Goal: Check status: Check status

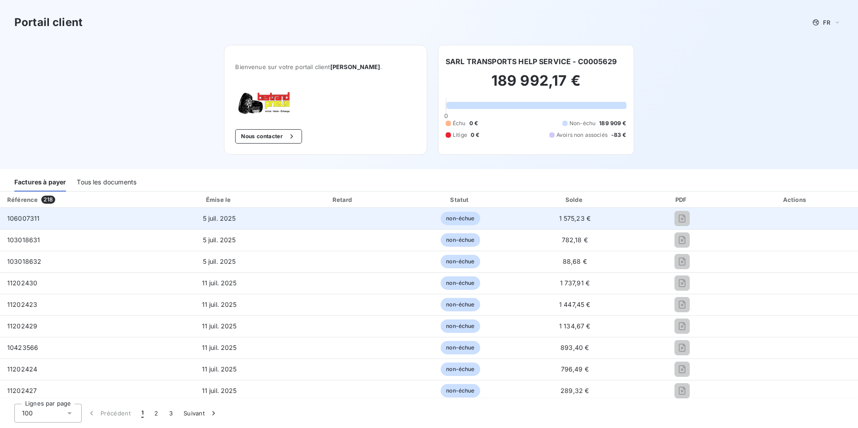
click at [275, 220] on td "5 juil. 2025" at bounding box center [219, 219] width 129 height 22
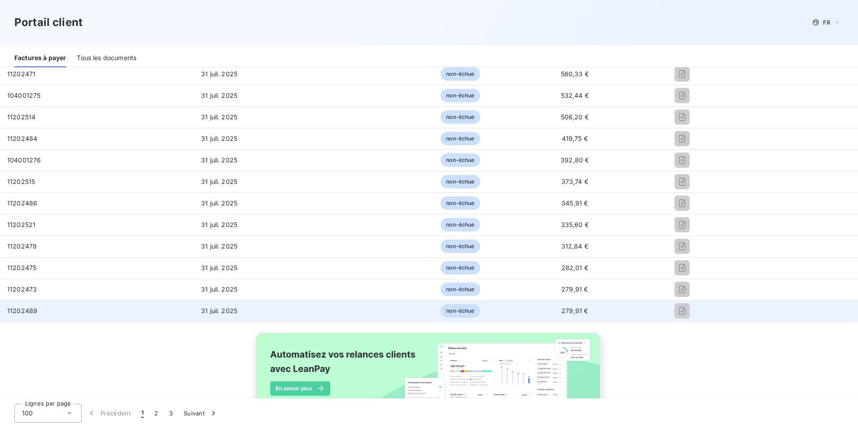
scroll to position [2083, 0]
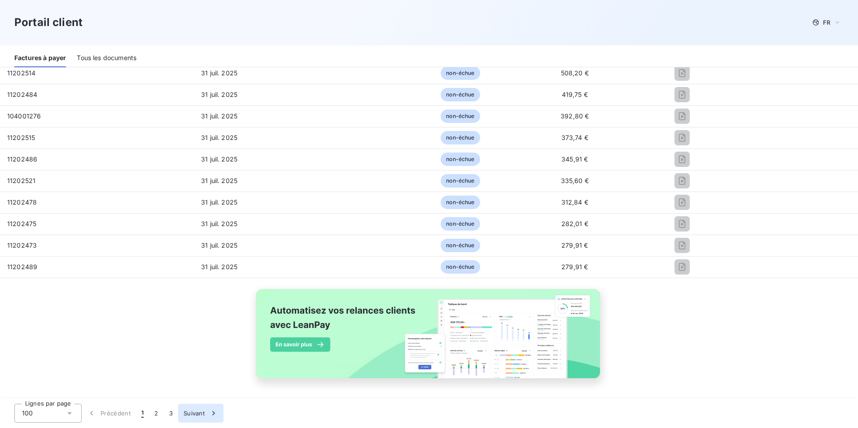
click at [186, 416] on button "Suivant" at bounding box center [200, 413] width 45 height 19
click at [196, 417] on button "Suivant" at bounding box center [200, 413] width 45 height 19
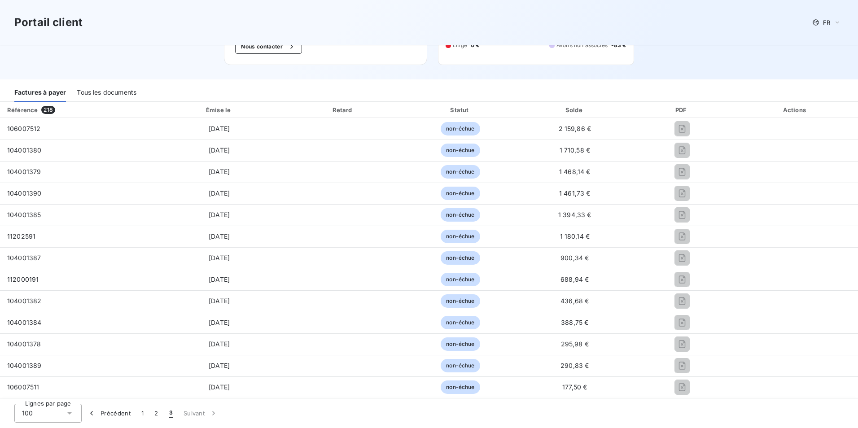
scroll to position [318, 0]
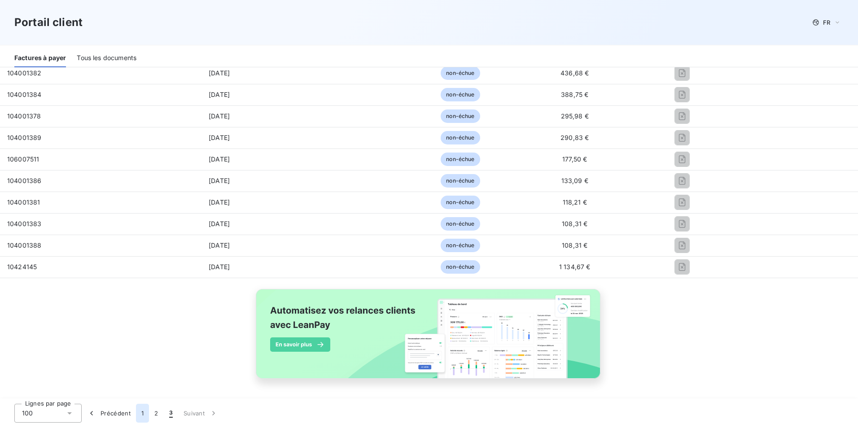
click at [144, 413] on button "1" at bounding box center [142, 413] width 13 height 19
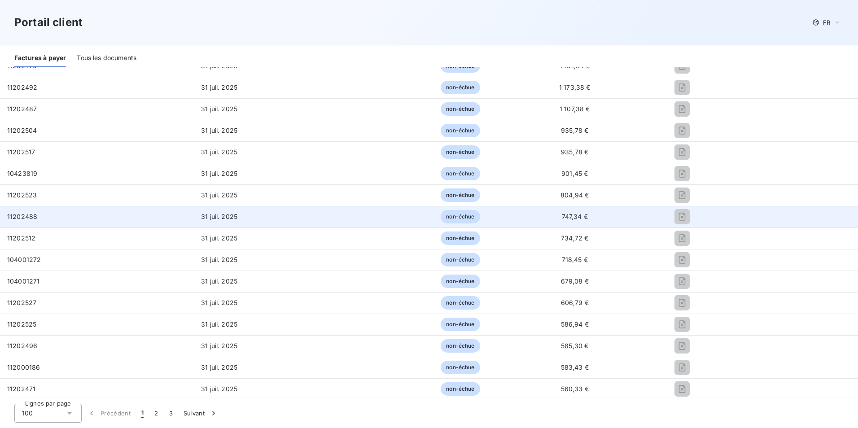
scroll to position [1365, 0]
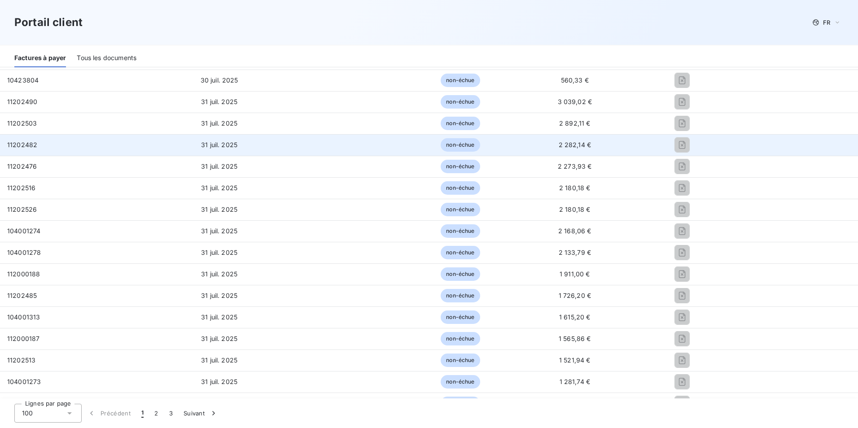
click at [584, 146] on span "2 282,14 €" at bounding box center [574, 145] width 33 height 8
click at [265, 153] on td "31 juil. 2025" at bounding box center [219, 145] width 129 height 22
click at [462, 143] on span "non-échue" at bounding box center [460, 144] width 39 height 13
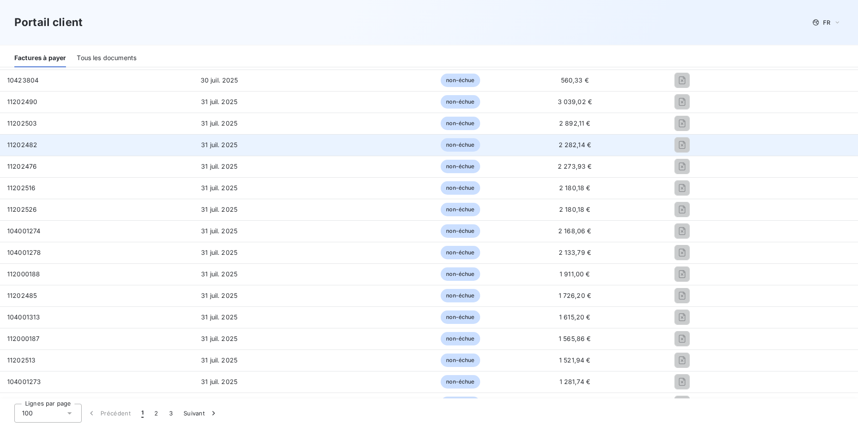
drag, startPoint x: 462, startPoint y: 143, endPoint x: 541, endPoint y: 144, distance: 79.4
click at [541, 144] on td "2 282,14 €" at bounding box center [574, 145] width 113 height 22
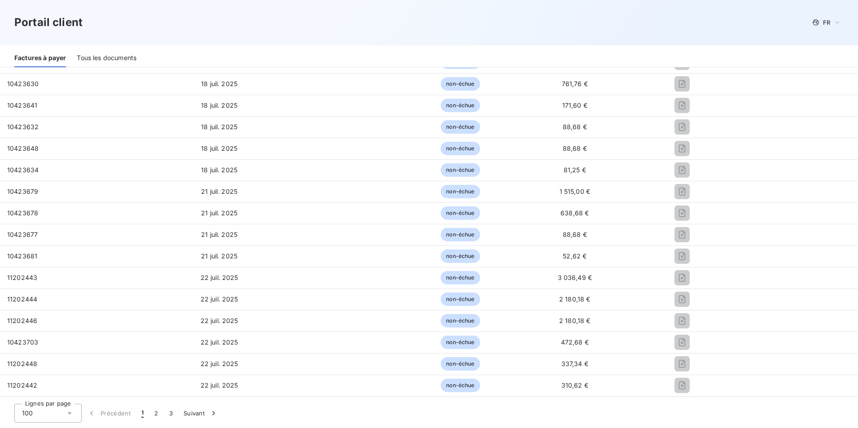
click at [93, 57] on div "Tous les documents" at bounding box center [107, 57] width 60 height 19
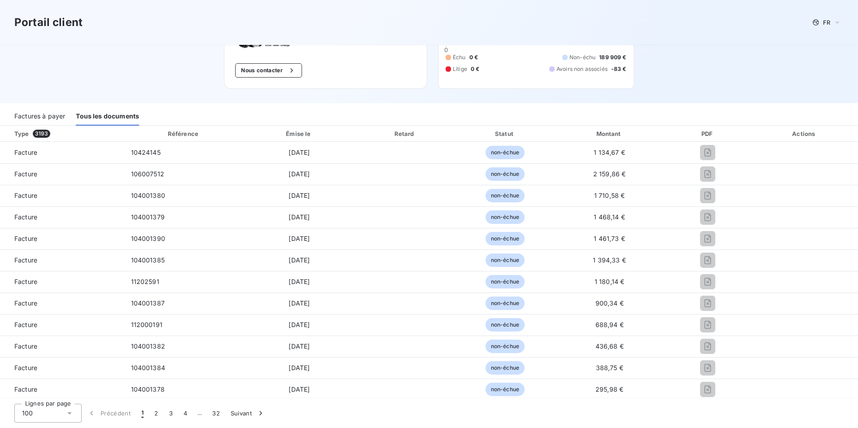
scroll to position [0, 0]
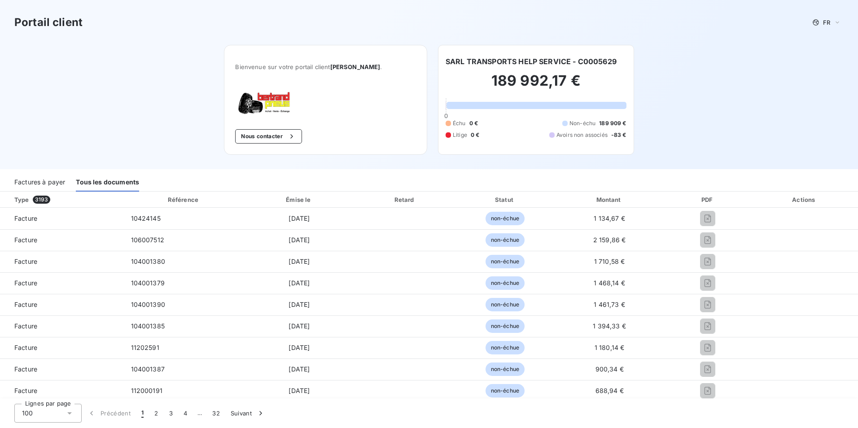
click at [48, 181] on div "Factures à payer" at bounding box center [39, 182] width 51 height 19
